Goal: Navigation & Orientation: Go to known website

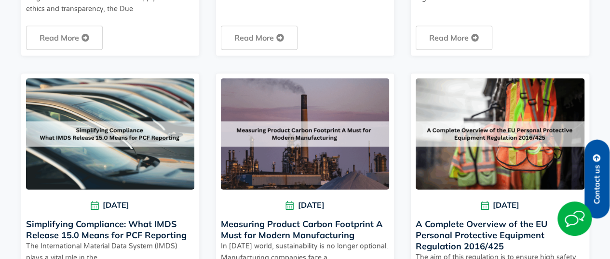
scroll to position [337, 0]
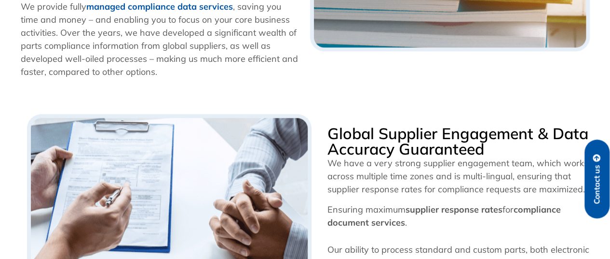
scroll to position [338, 0]
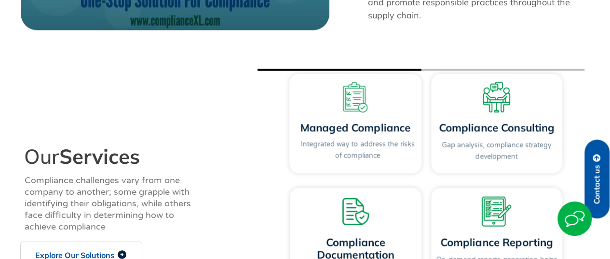
scroll to position [840, 0]
